Goal: Navigation & Orientation: Find specific page/section

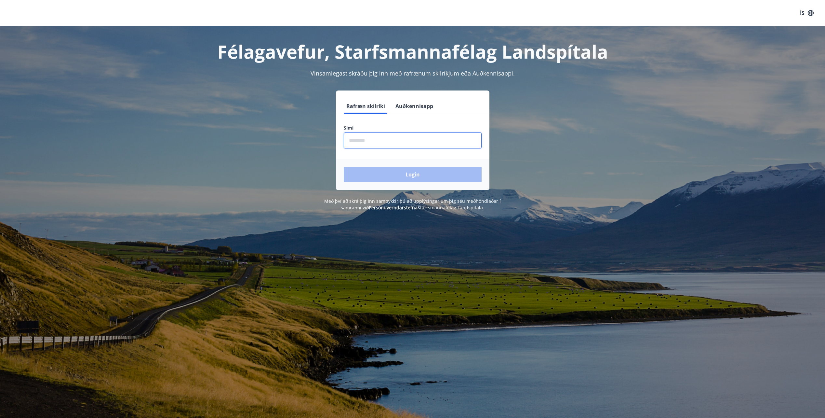
click at [387, 144] on input "phone" at bounding box center [413, 140] width 138 height 16
type input "********"
click at [406, 174] on button "Login" at bounding box center [413, 175] width 138 height 16
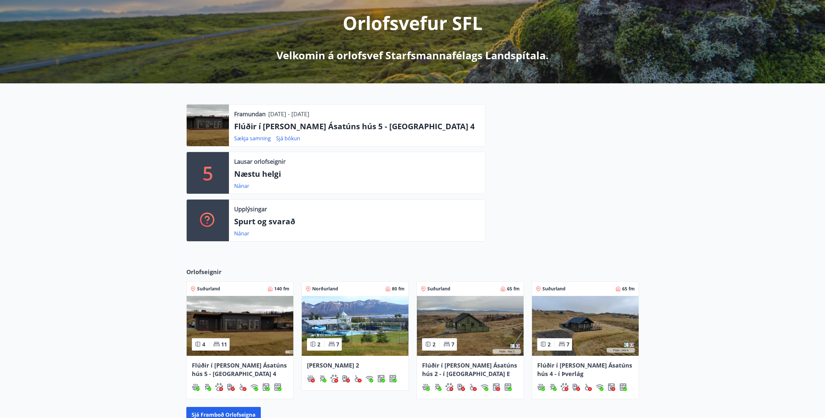
scroll to position [108, 0]
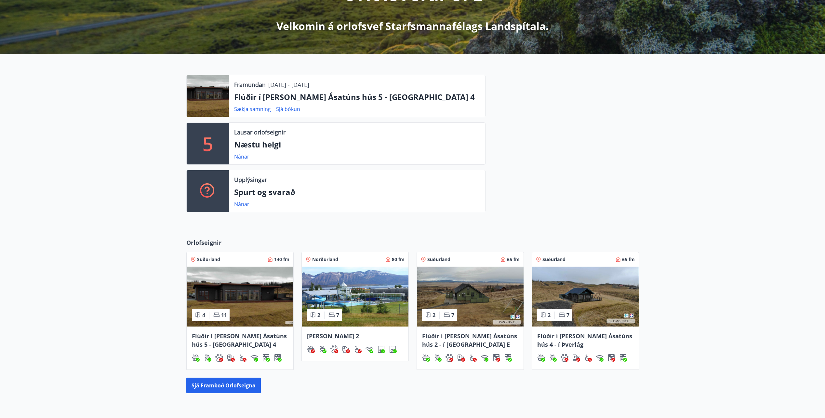
click at [241, 300] on img at bounding box center [240, 296] width 107 height 60
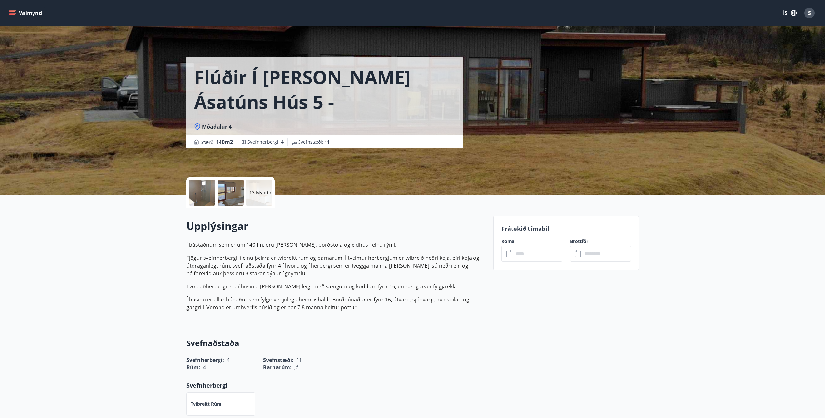
click at [206, 187] on div at bounding box center [202, 193] width 26 height 26
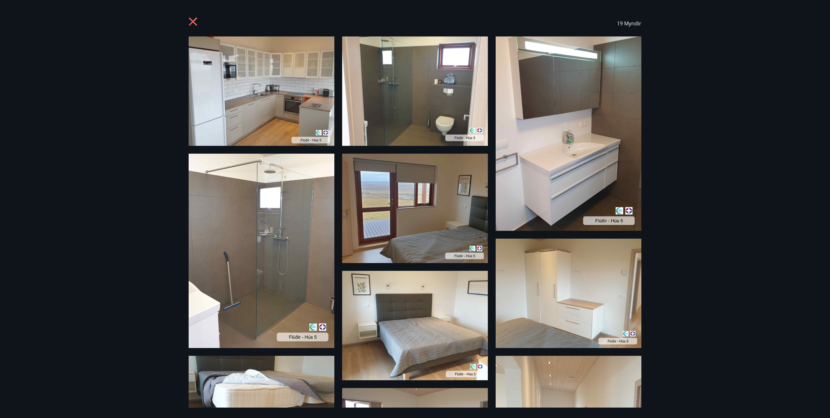
click at [276, 105] on img at bounding box center [262, 90] width 146 height 109
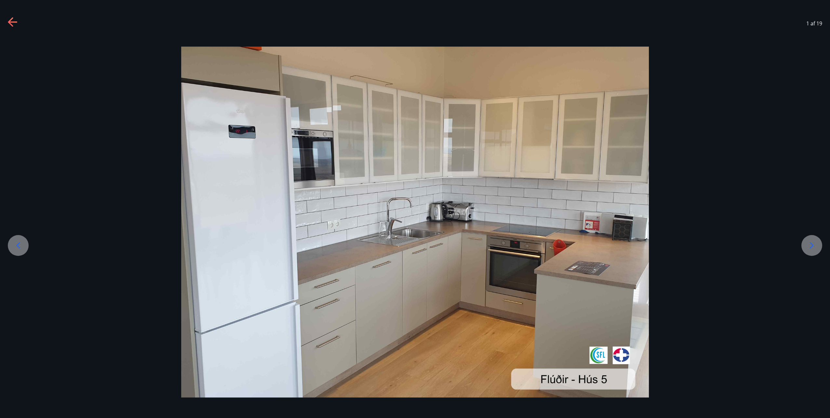
click at [815, 246] on icon at bounding box center [812, 245] width 10 height 10
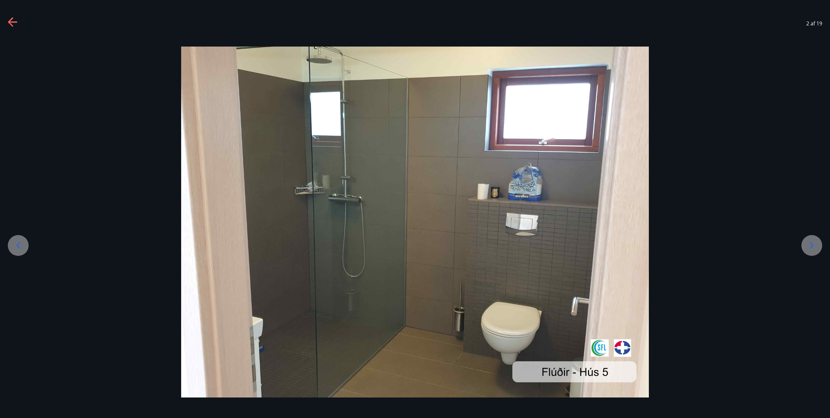
click at [815, 246] on icon at bounding box center [812, 245] width 10 height 10
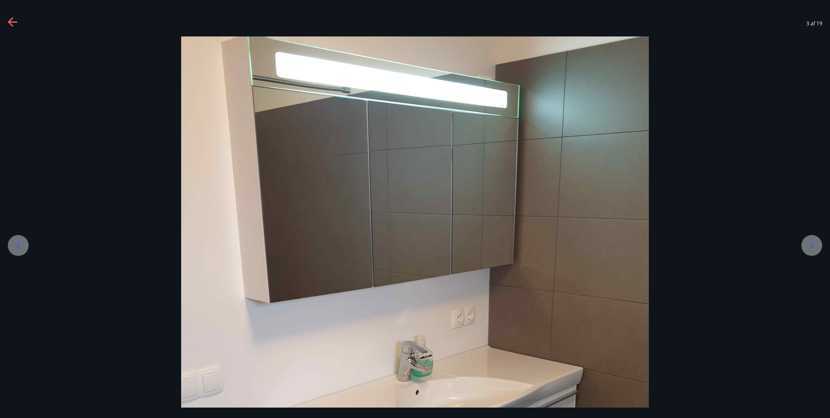
click at [815, 246] on icon at bounding box center [812, 245] width 10 height 10
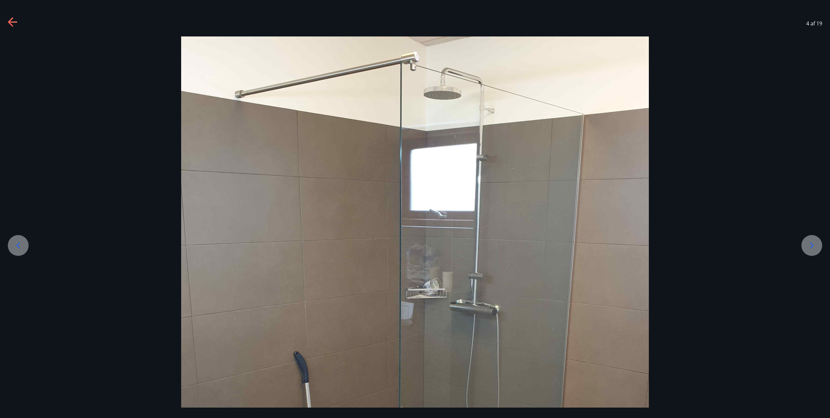
click at [815, 246] on icon at bounding box center [812, 245] width 10 height 10
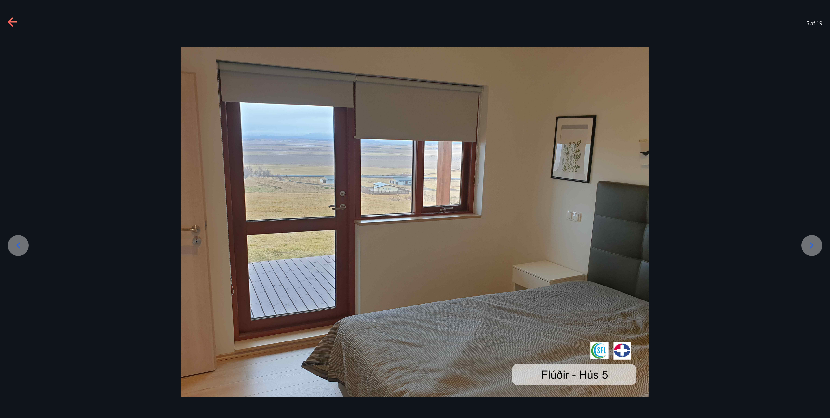
click at [815, 246] on icon at bounding box center [812, 245] width 10 height 10
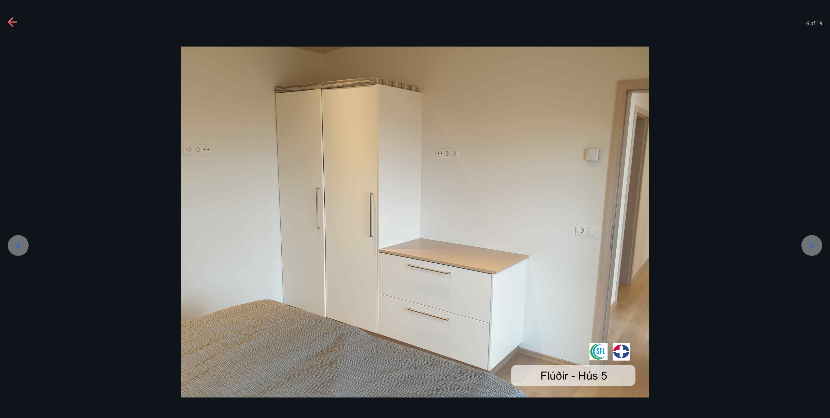
click at [815, 246] on icon at bounding box center [812, 245] width 10 height 10
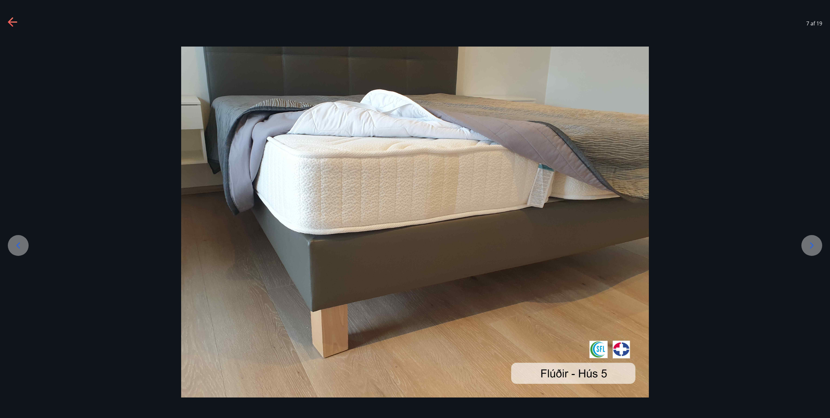
click at [815, 246] on icon at bounding box center [812, 245] width 10 height 10
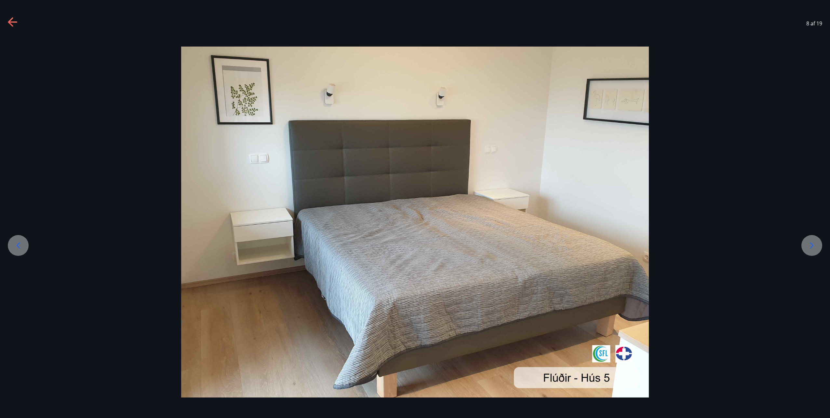
click at [815, 246] on icon at bounding box center [812, 245] width 10 height 10
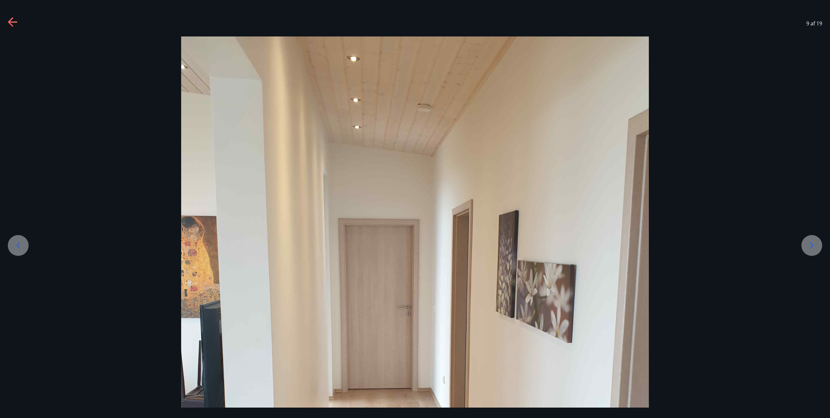
click at [815, 246] on icon at bounding box center [812, 245] width 10 height 10
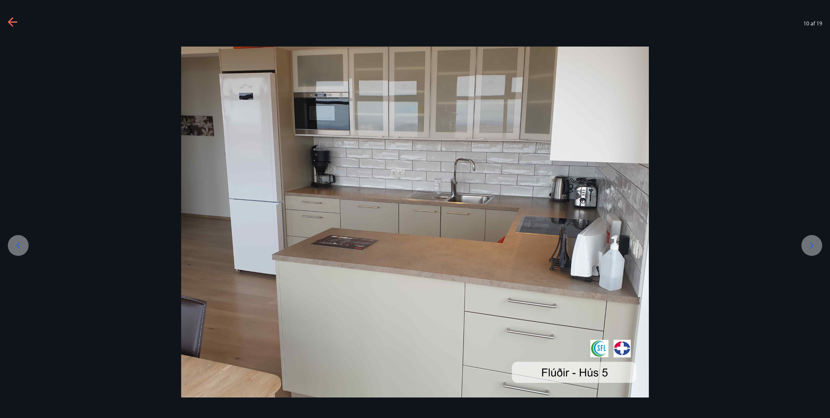
click at [815, 246] on icon at bounding box center [812, 245] width 10 height 10
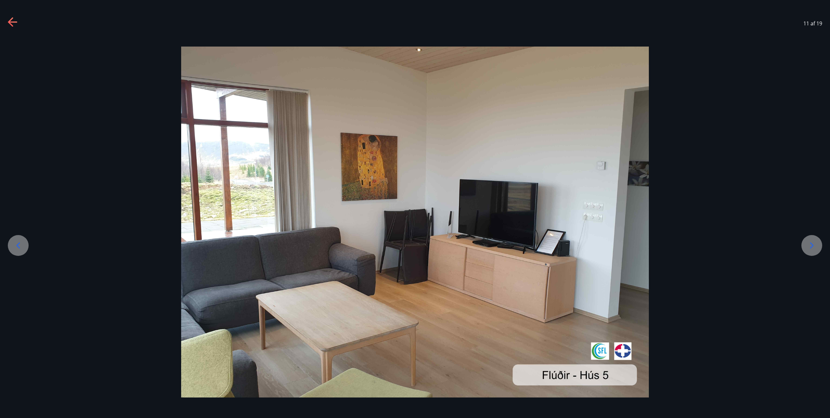
click at [815, 246] on icon at bounding box center [812, 245] width 10 height 10
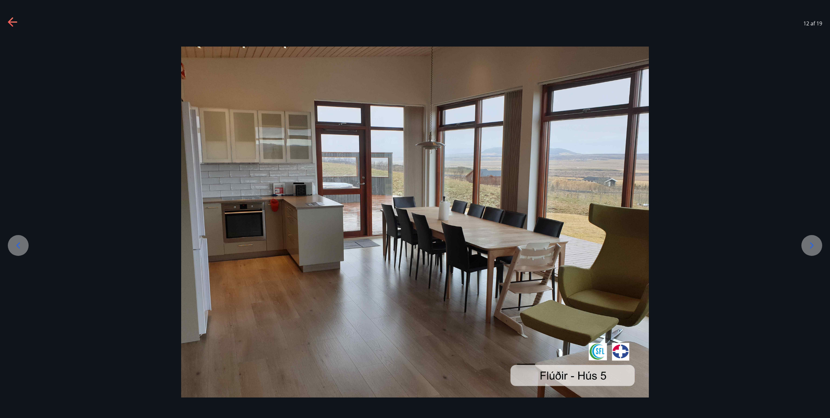
click at [813, 247] on icon at bounding box center [812, 245] width 10 height 10
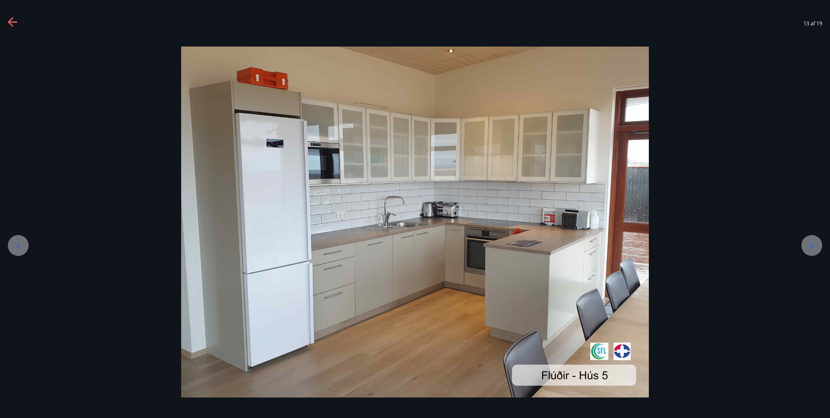
click at [820, 252] on div at bounding box center [415, 222] width 830 height 351
drag, startPoint x: 819, startPoint y: 249, endPoint x: 816, endPoint y: 248, distance: 3.7
click at [819, 248] on div at bounding box center [811, 245] width 21 height 21
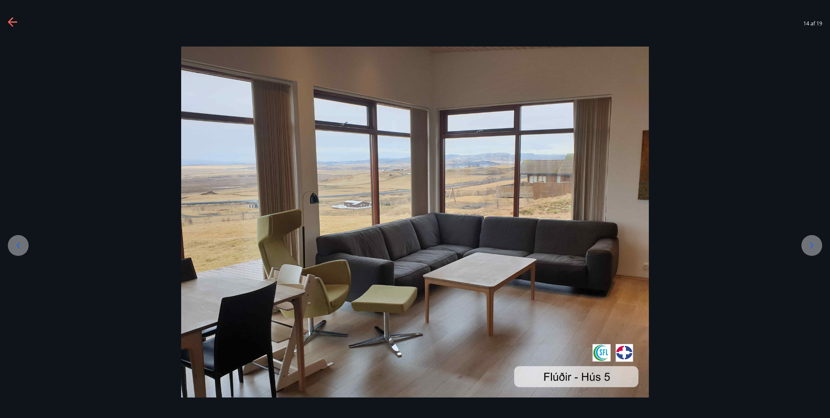
click at [815, 241] on icon at bounding box center [812, 245] width 10 height 10
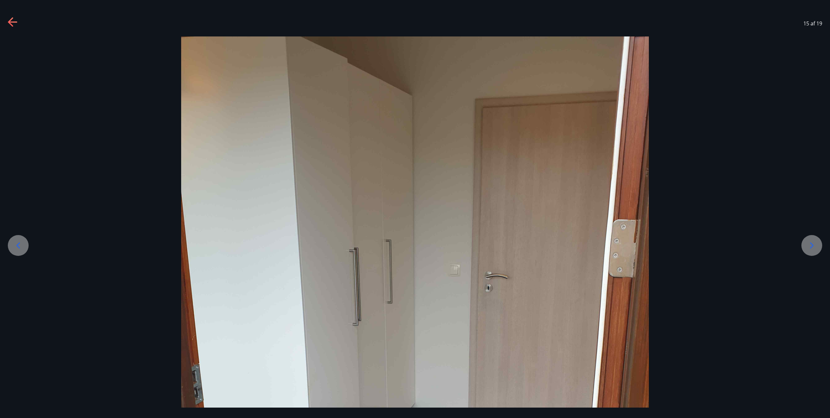
click at [815, 241] on icon at bounding box center [812, 245] width 10 height 10
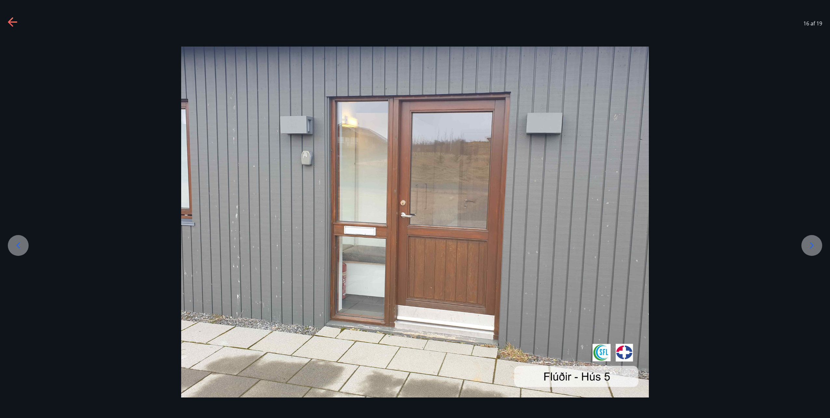
click at [9, 23] on icon at bounding box center [10, 21] width 5 height 9
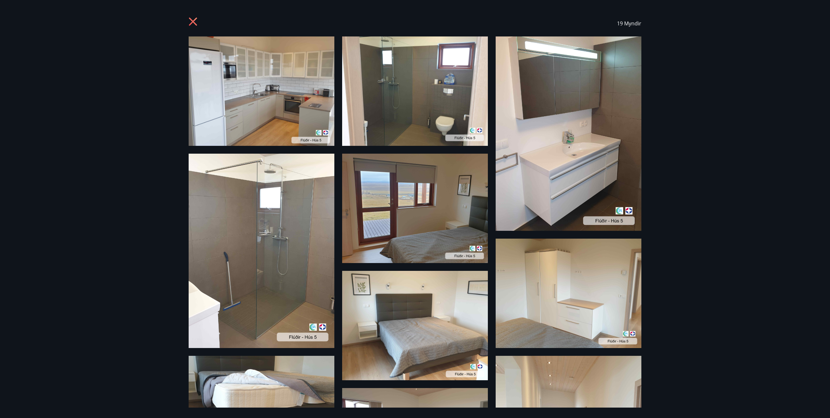
click at [194, 17] on div "19 Myndir" at bounding box center [415, 23] width 453 height 26
click at [191, 19] on icon at bounding box center [193, 22] width 8 height 8
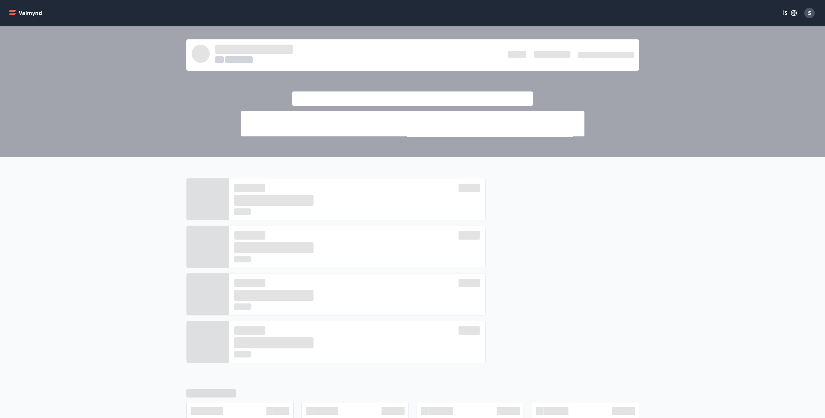
scroll to position [72, 0]
